Goal: Book appointment/travel/reservation

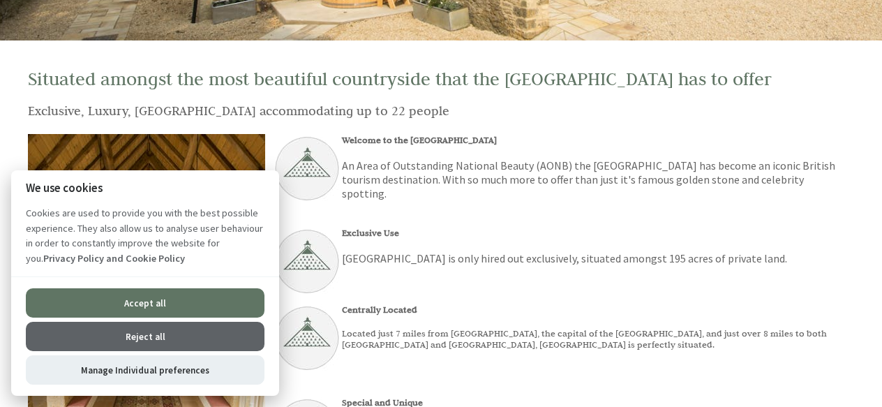
scroll to position [328, 0]
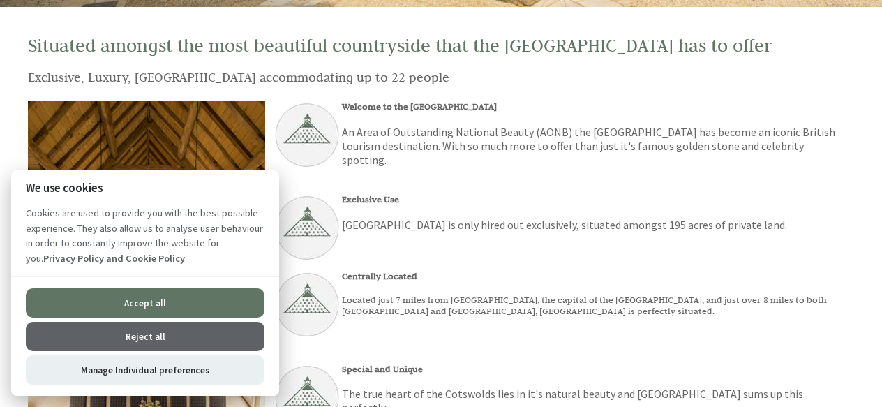
click at [164, 299] on button "Accept all" at bounding box center [145, 302] width 239 height 29
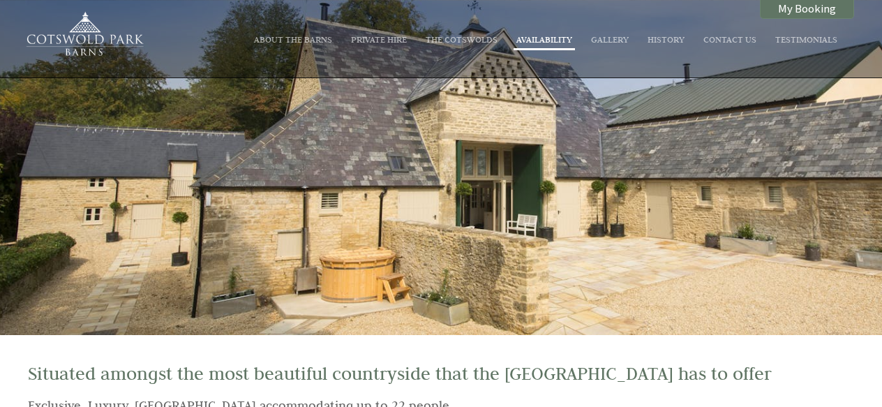
click at [540, 32] on li "Availability" at bounding box center [543, 41] width 61 height 20
click at [543, 38] on link "Availability" at bounding box center [544, 38] width 56 height 11
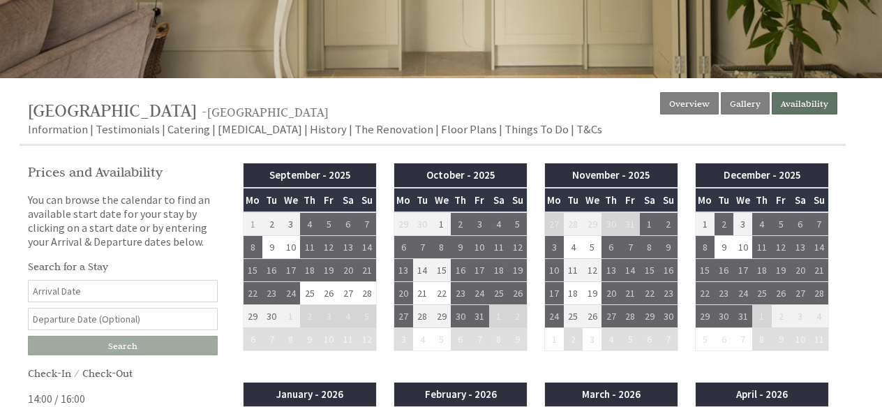
scroll to position [262, 0]
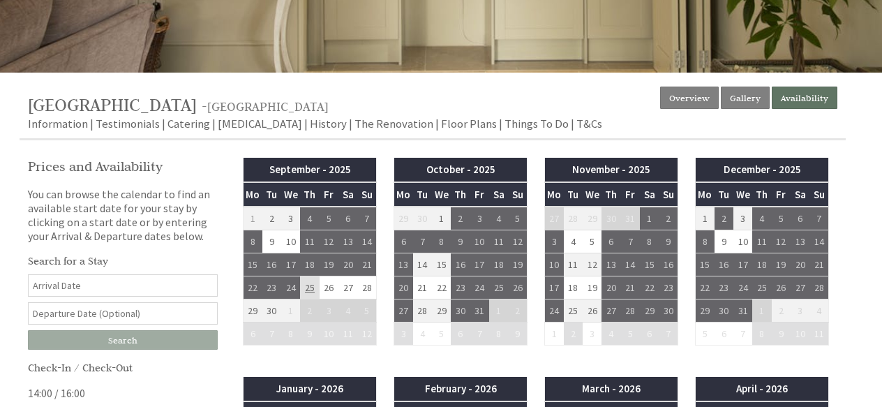
click at [313, 287] on td "25" at bounding box center [309, 287] width 19 height 23
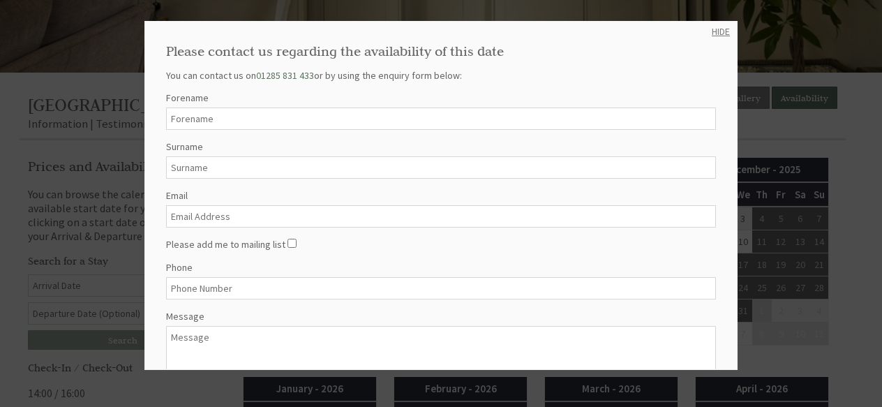
click at [720, 29] on link "HIDE" at bounding box center [720, 31] width 18 height 13
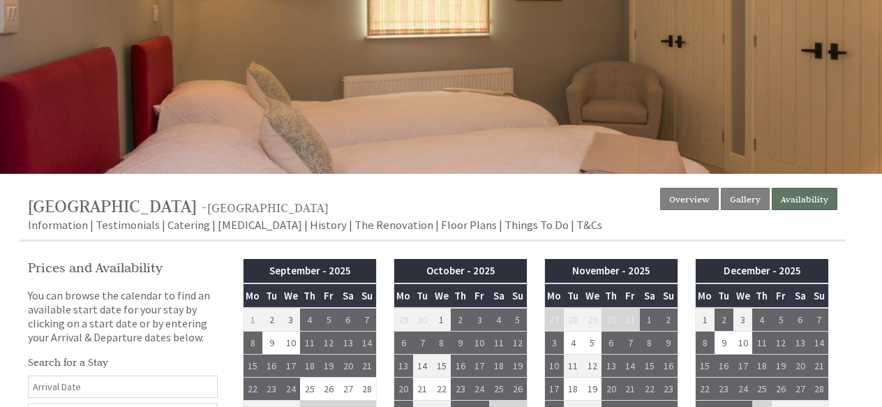
scroll to position [0, 0]
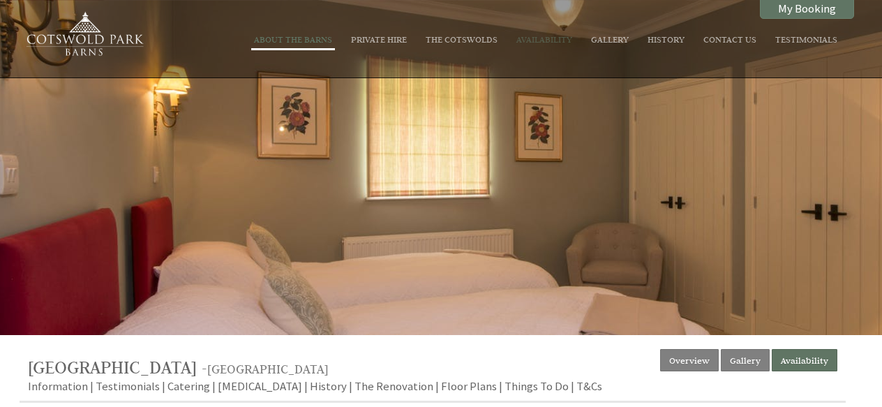
click at [310, 42] on link "About The Barns" at bounding box center [293, 38] width 78 height 11
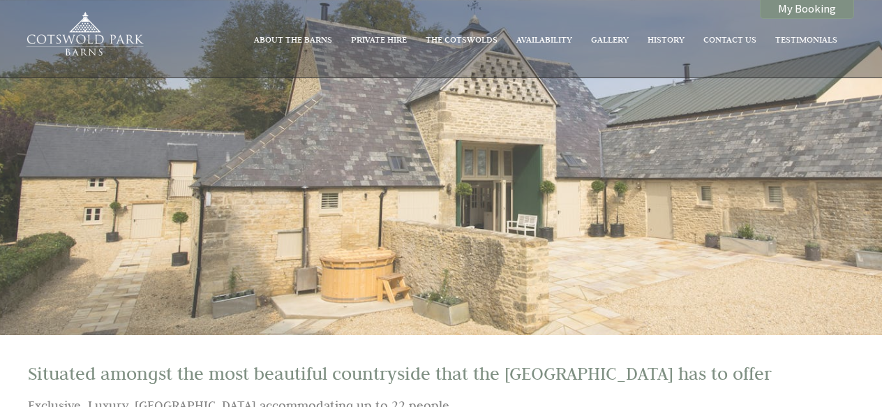
scroll to position [77, 0]
